Goal: Task Accomplishment & Management: Complete application form

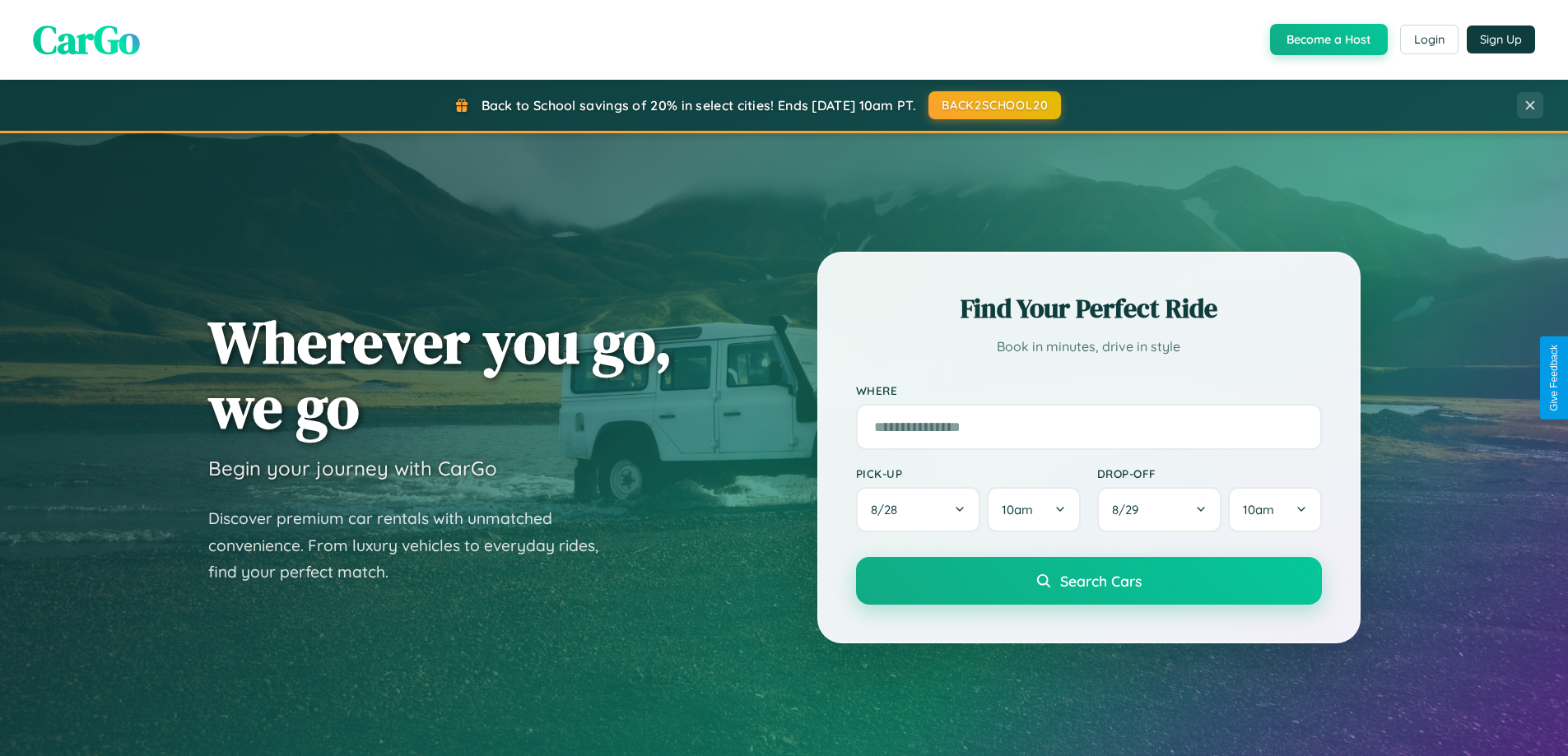
scroll to position [3166, 0]
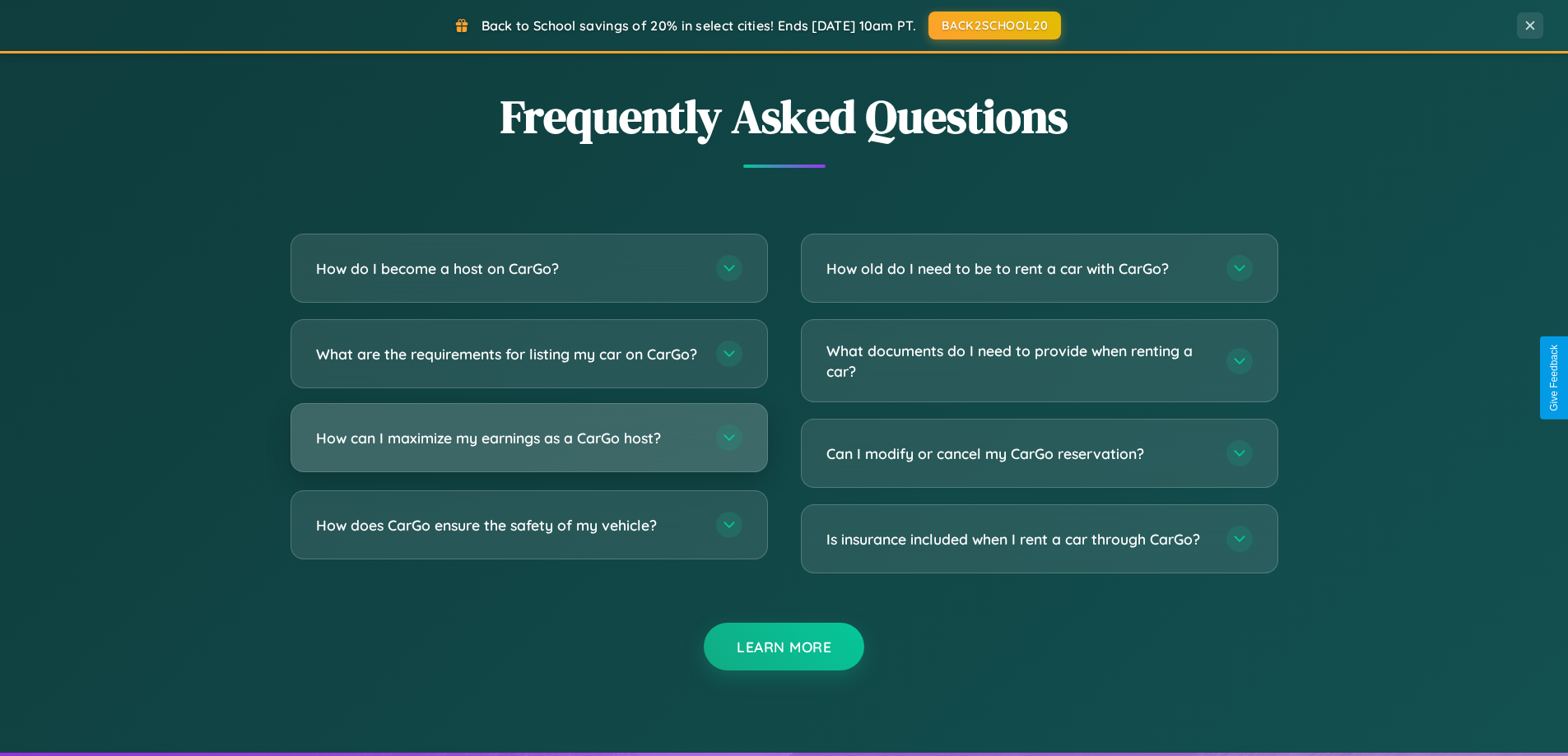
click at [528, 448] on h3 "How can I maximize my earnings as a CarGo host?" at bounding box center [507, 438] width 383 height 20
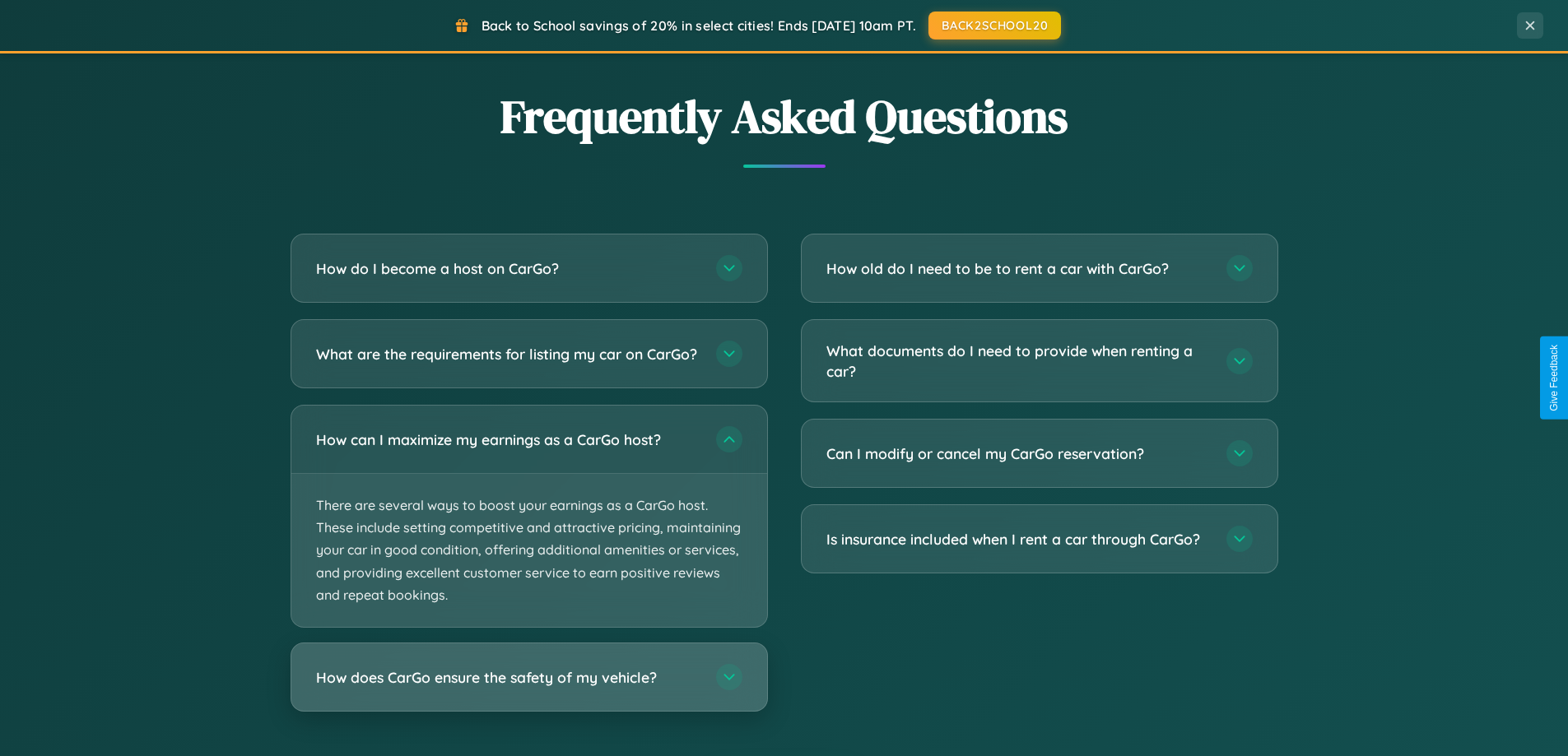
click at [528, 688] on h3 "How does CarGo ensure the safety of my vehicle?" at bounding box center [507, 677] width 383 height 20
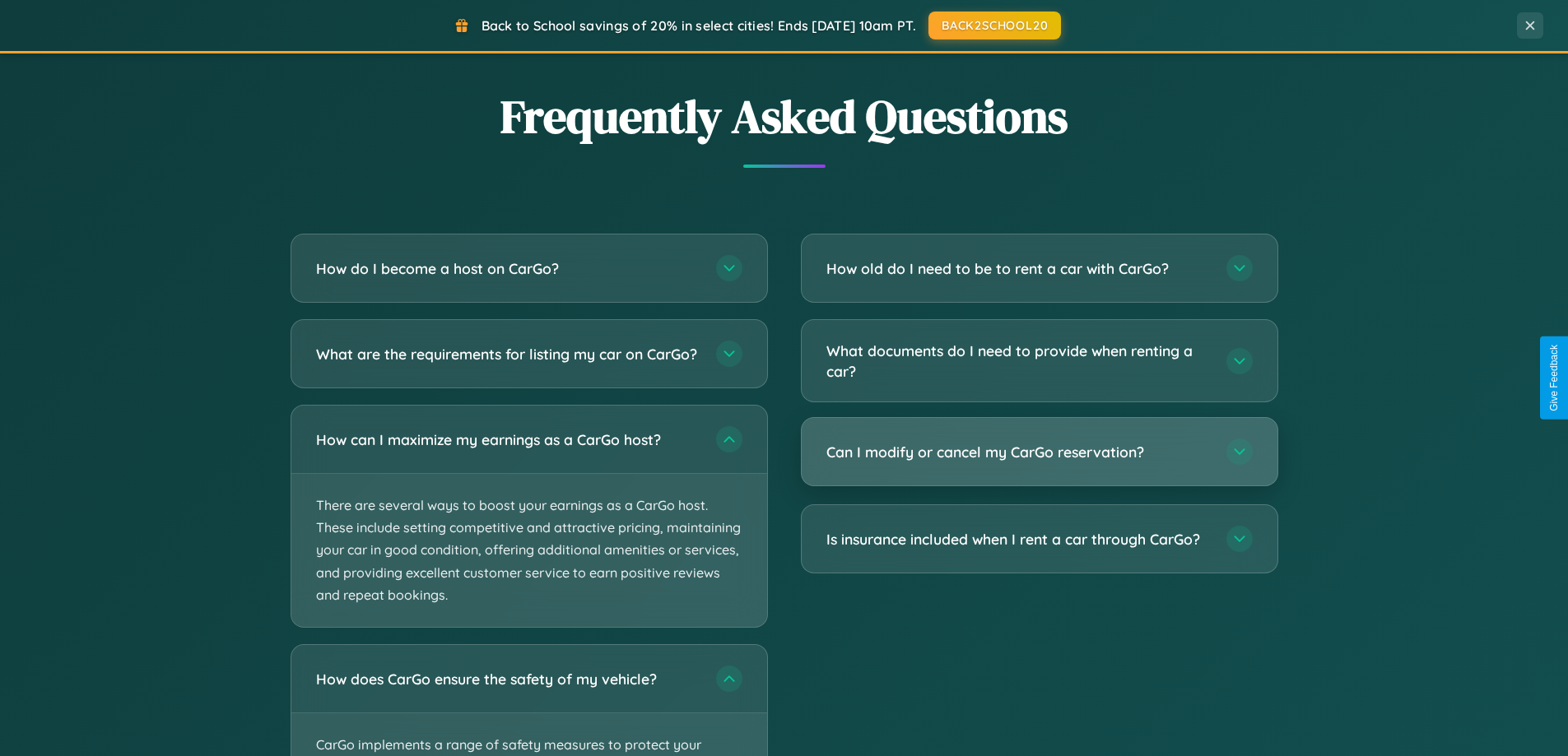
click at [1039, 453] on h3 "Can I modify or cancel my CarGo reservation?" at bounding box center [1018, 452] width 383 height 20
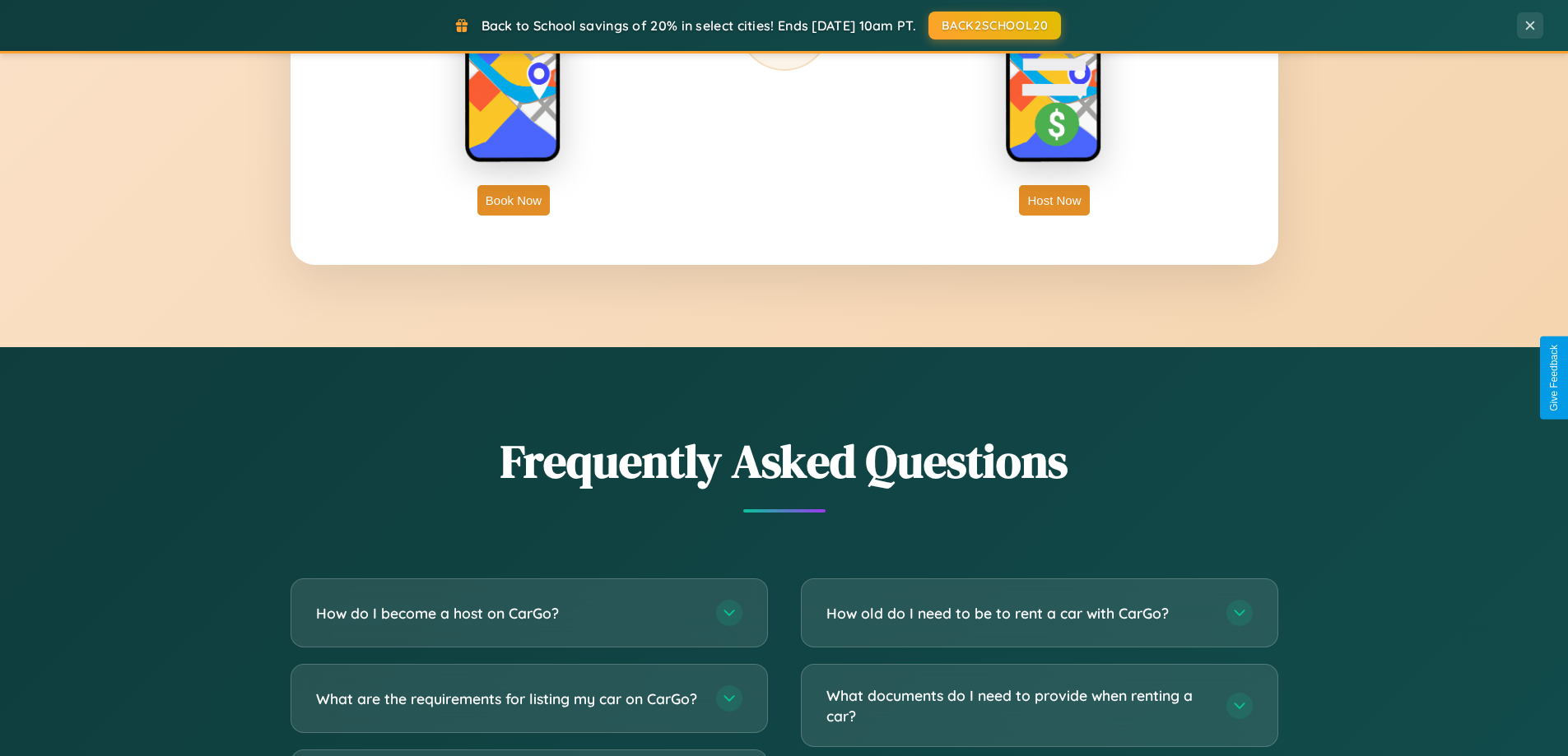
scroll to position [1132, 0]
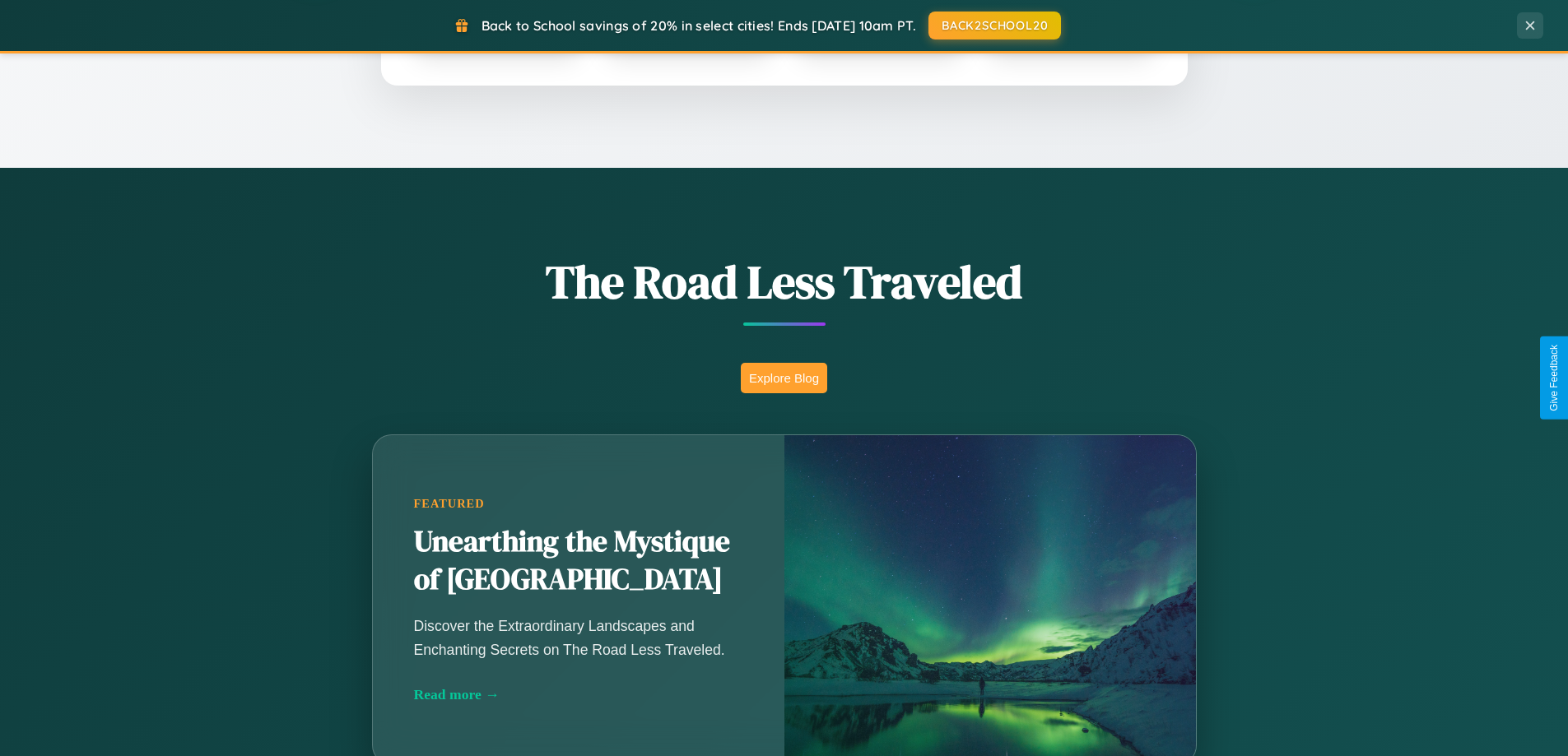
click at [784, 378] on button "Explore Blog" at bounding box center [784, 378] width 87 height 31
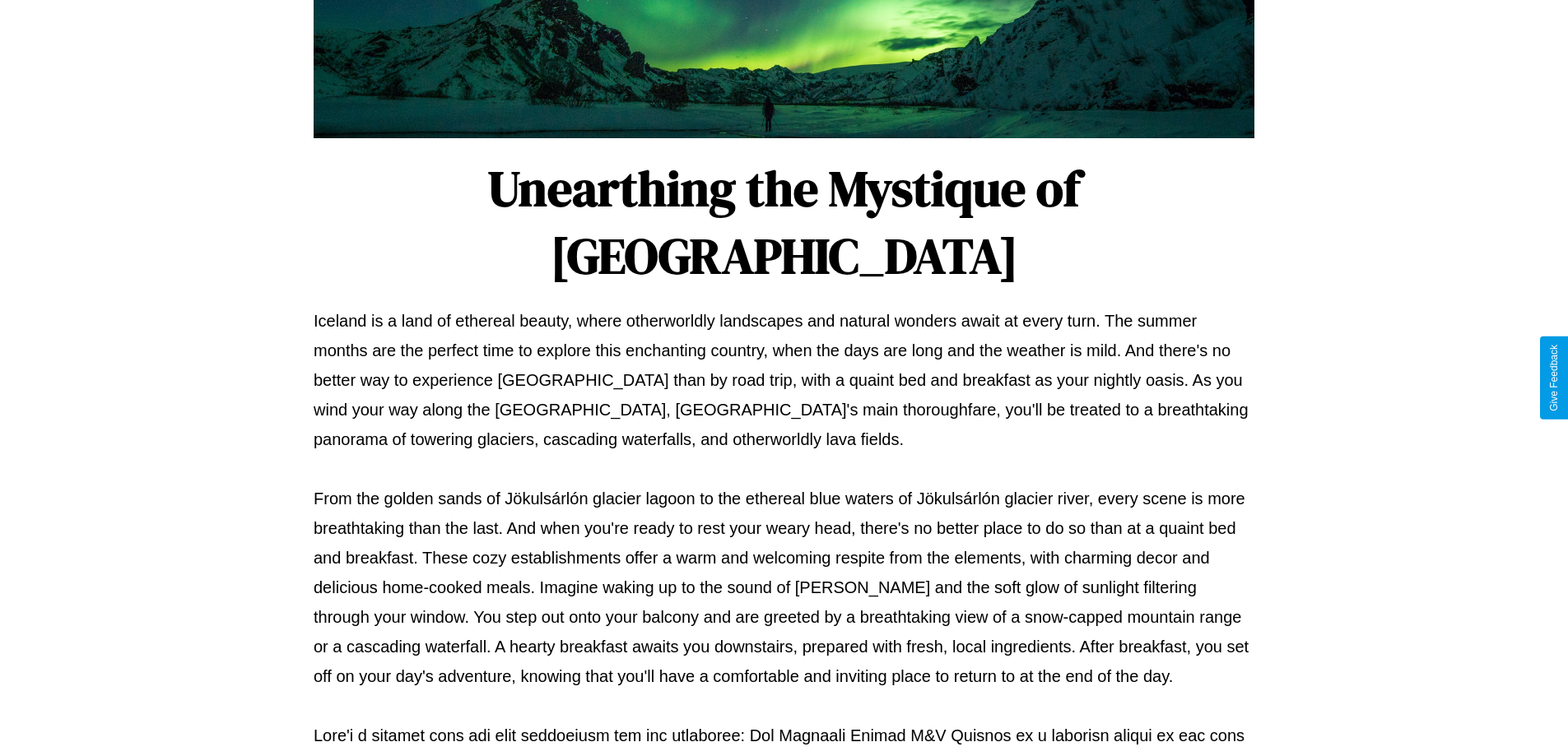
scroll to position [532, 0]
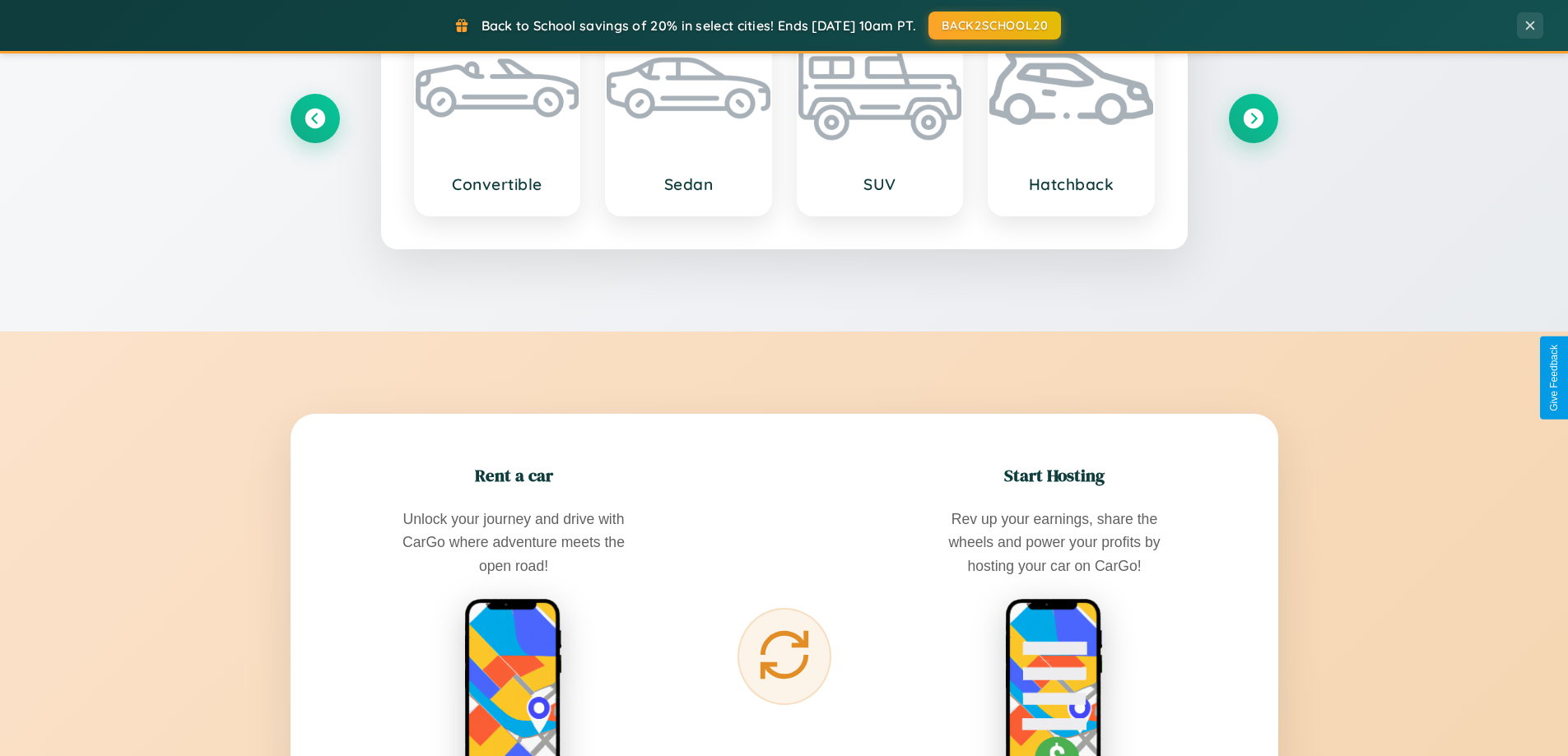
scroll to position [2644, 0]
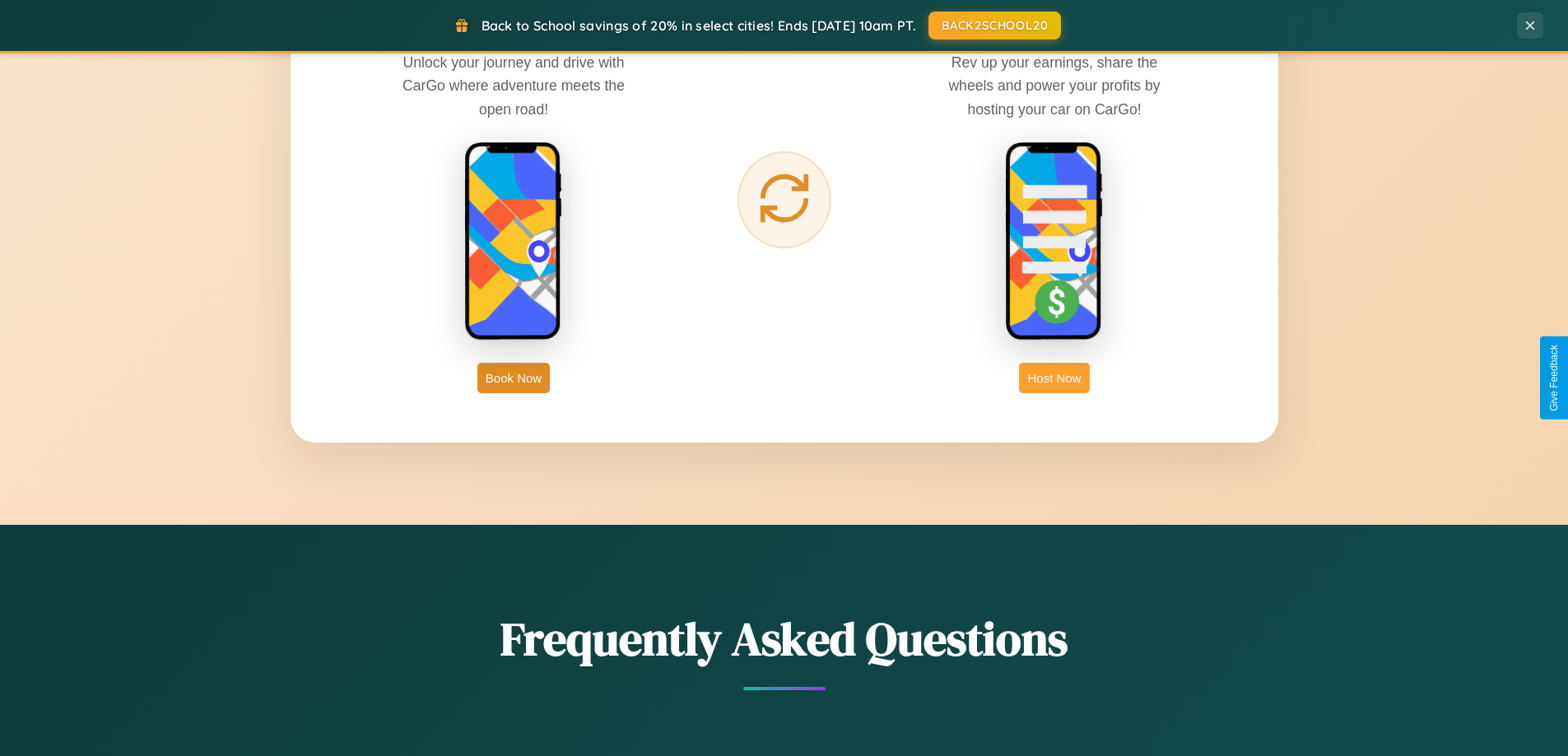
click at [1055, 378] on button "Host Now" at bounding box center [1055, 378] width 70 height 31
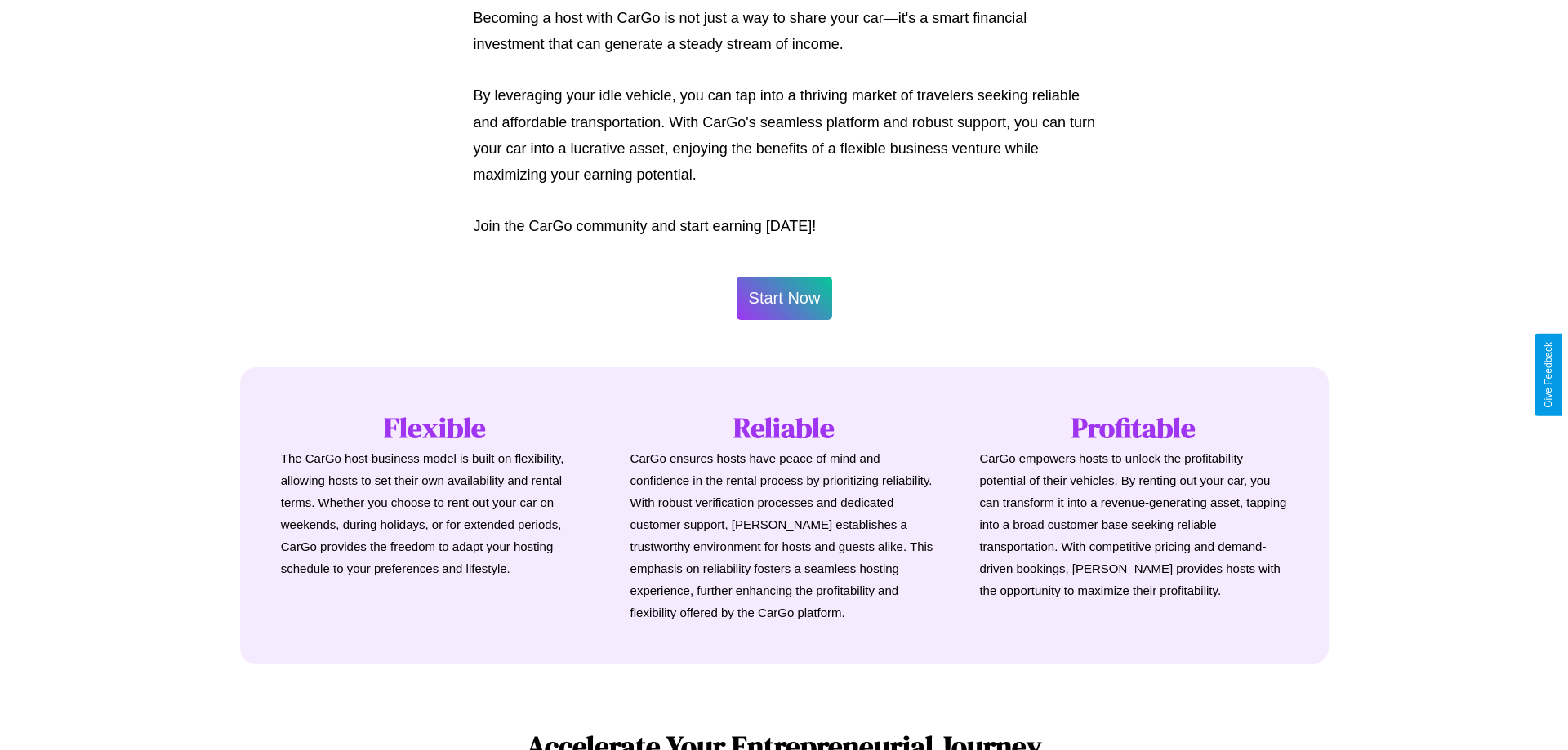
scroll to position [788, 0]
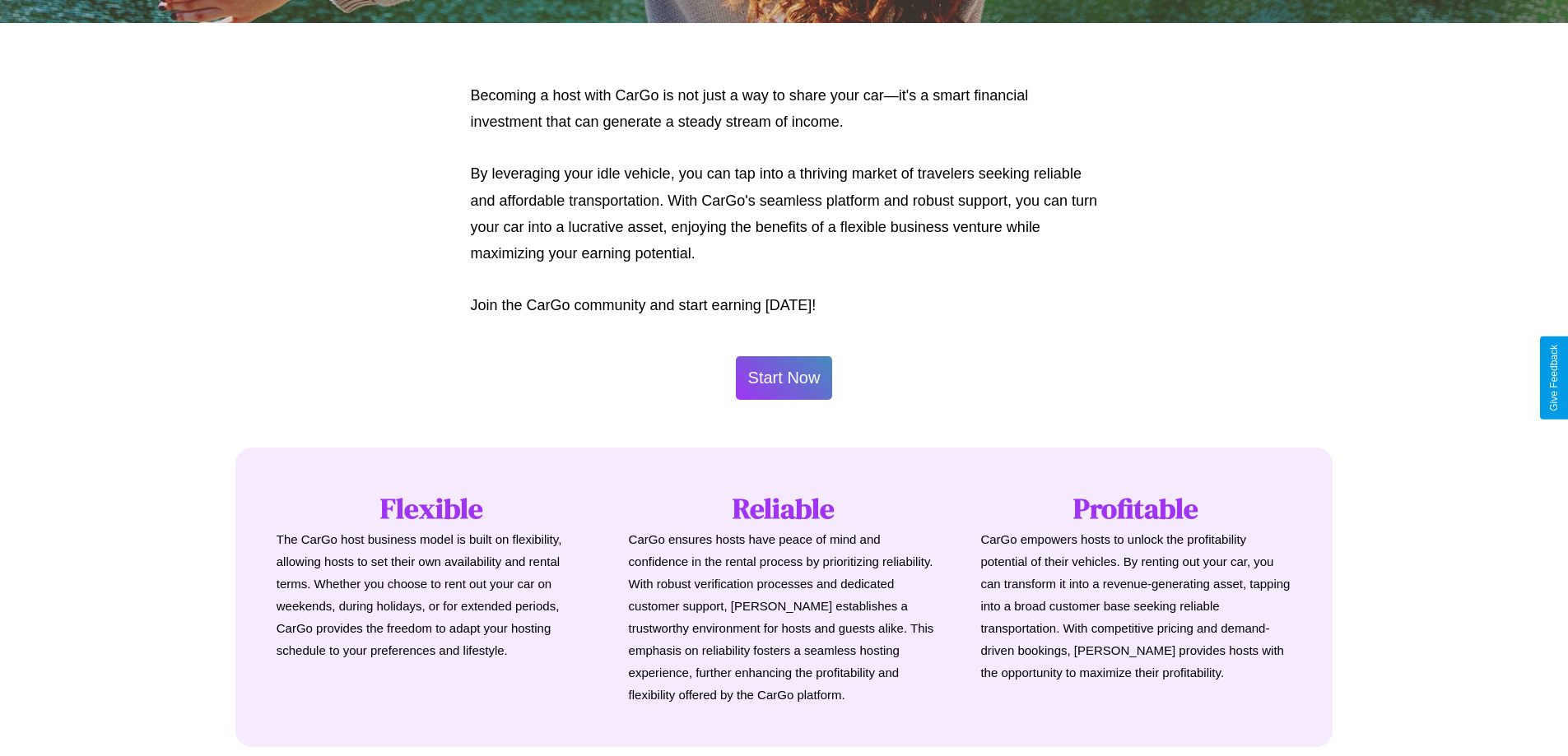
click at [784, 378] on button "Start Now" at bounding box center [784, 378] width 97 height 44
